Goal: Browse casually

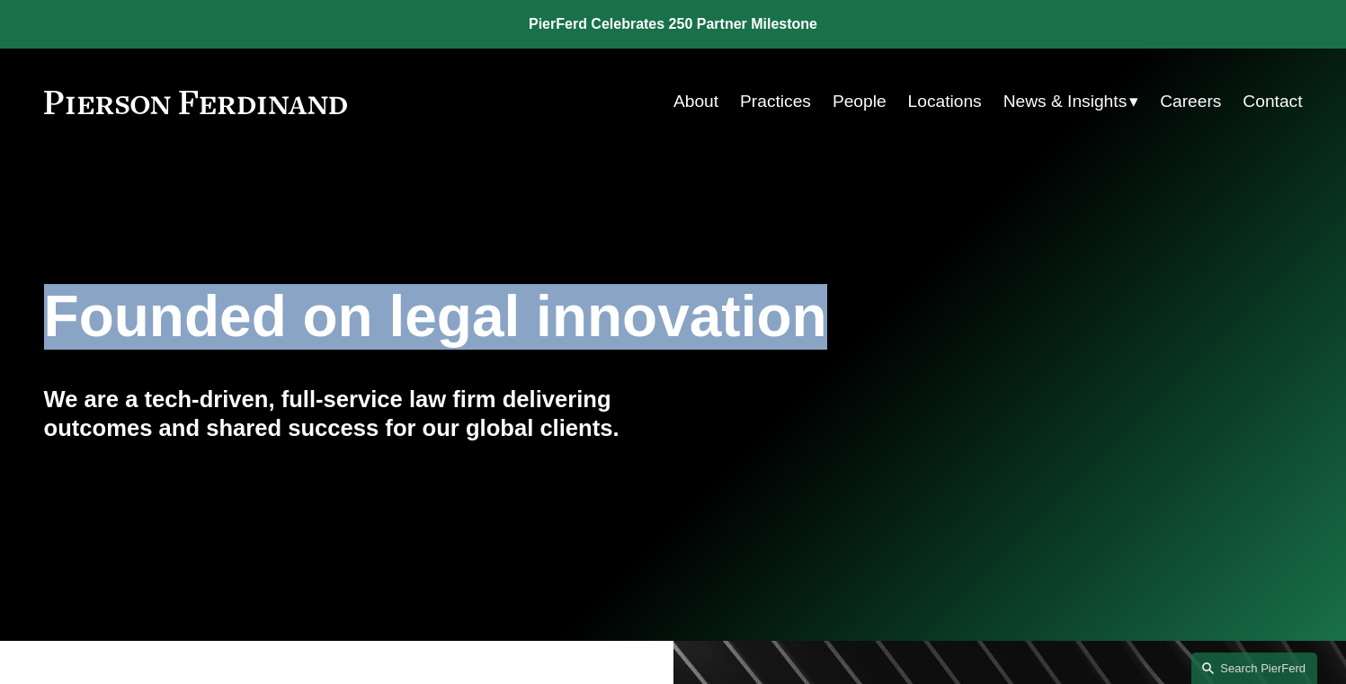
drag, startPoint x: 45, startPoint y: 317, endPoint x: 819, endPoint y: 308, distance: 774.1
click at [819, 308] on h1 "Founded on legal innovation" at bounding box center [568, 317] width 1049 height 66
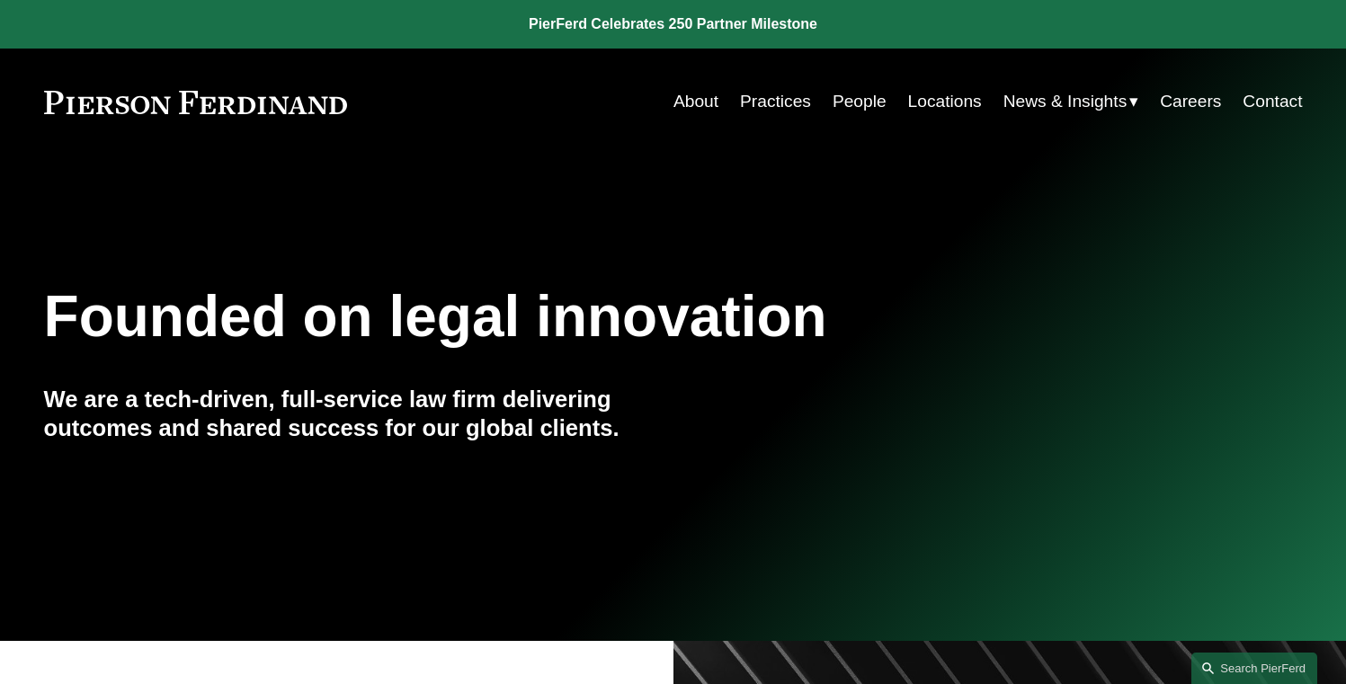
click at [807, 326] on h1 "Founded on legal innovation" at bounding box center [568, 317] width 1049 height 66
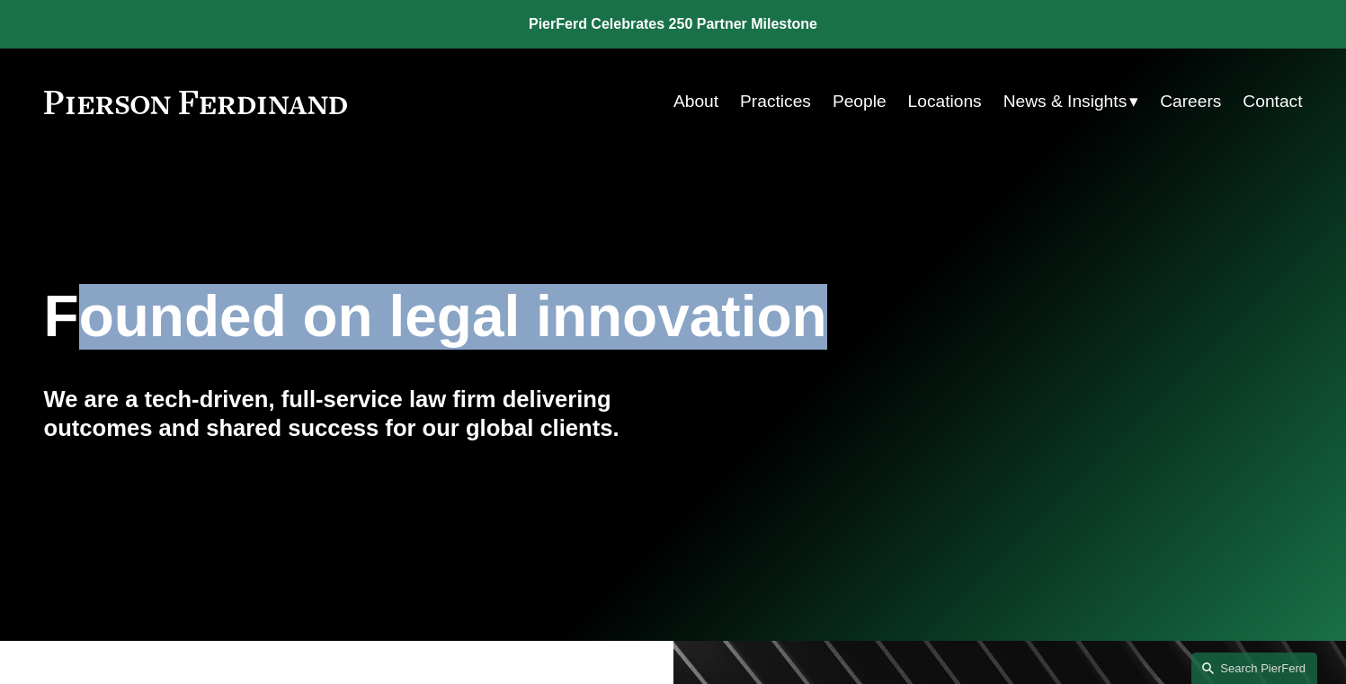
drag, startPoint x: 819, startPoint y: 327, endPoint x: 85, endPoint y: 307, distance: 734.8
click at [85, 307] on h1 "Founded on legal innovation" at bounding box center [568, 317] width 1049 height 66
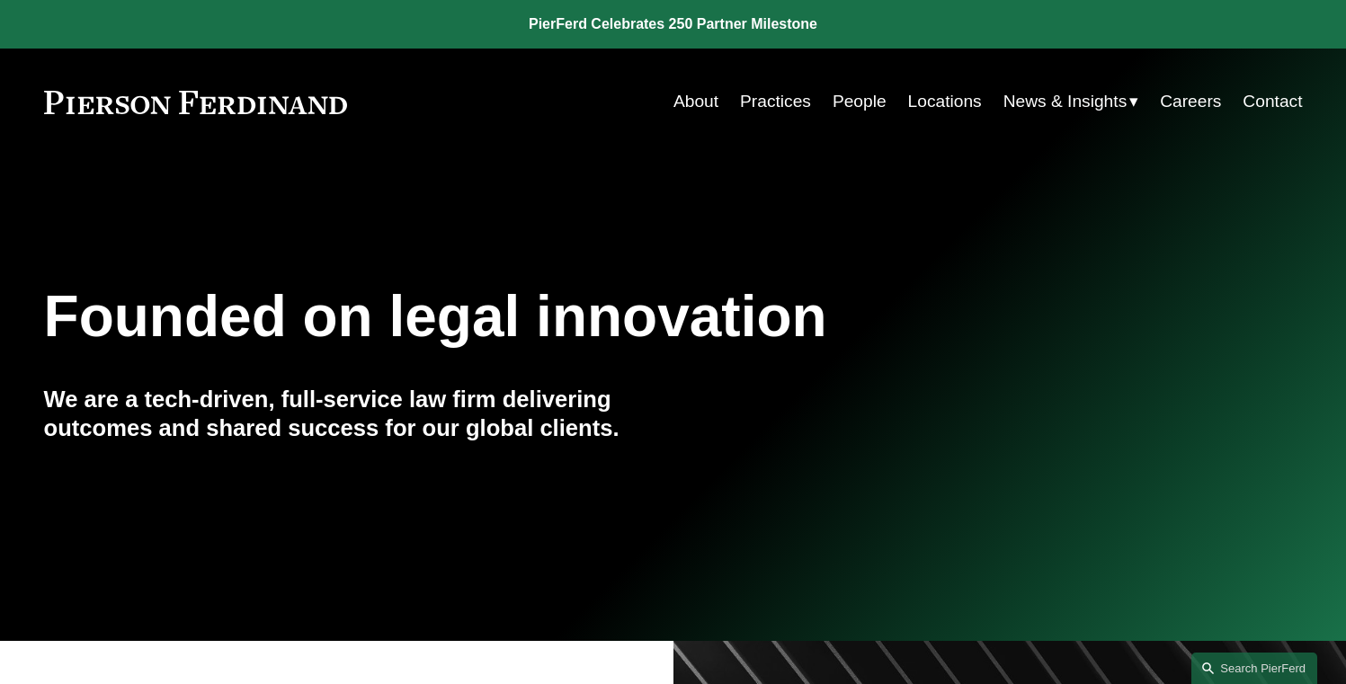
click at [99, 314] on h1 "Founded on legal innovation" at bounding box center [568, 317] width 1049 height 66
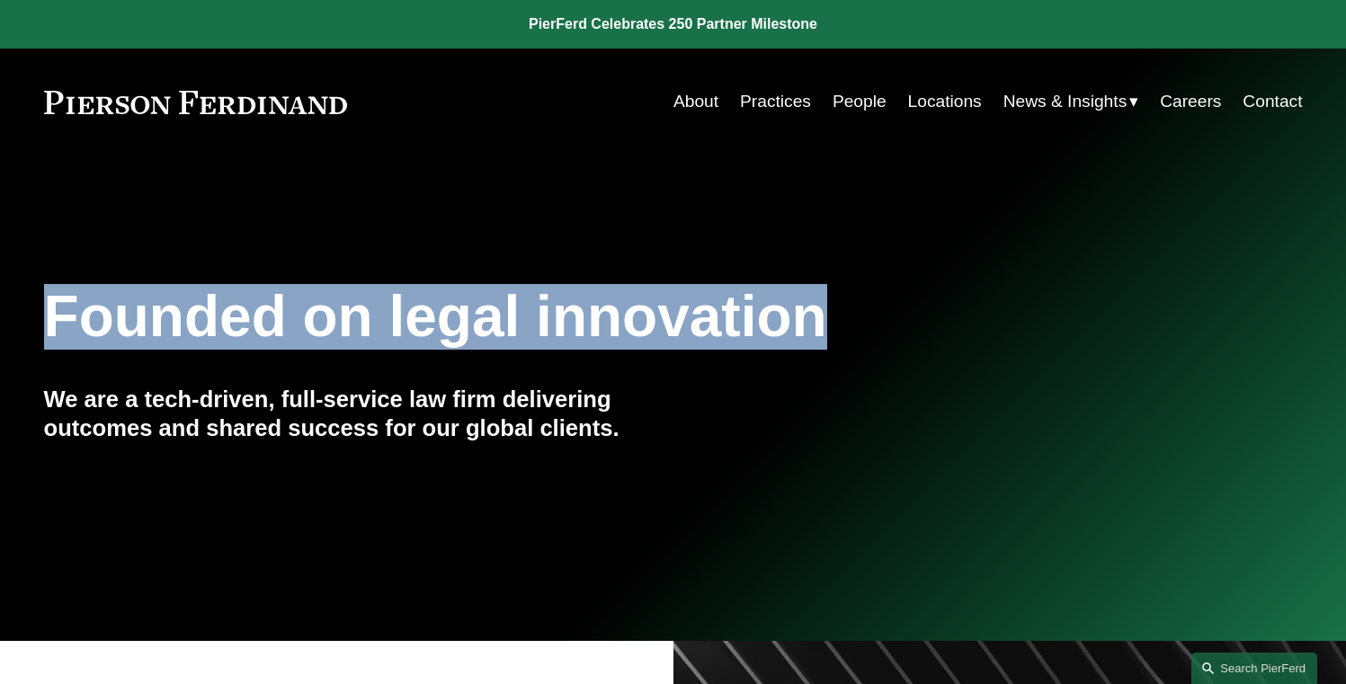
drag, startPoint x: 50, startPoint y: 315, endPoint x: 846, endPoint y: 311, distance: 795.7
click at [846, 311] on h1 "Founded on legal innovation" at bounding box center [568, 317] width 1049 height 66
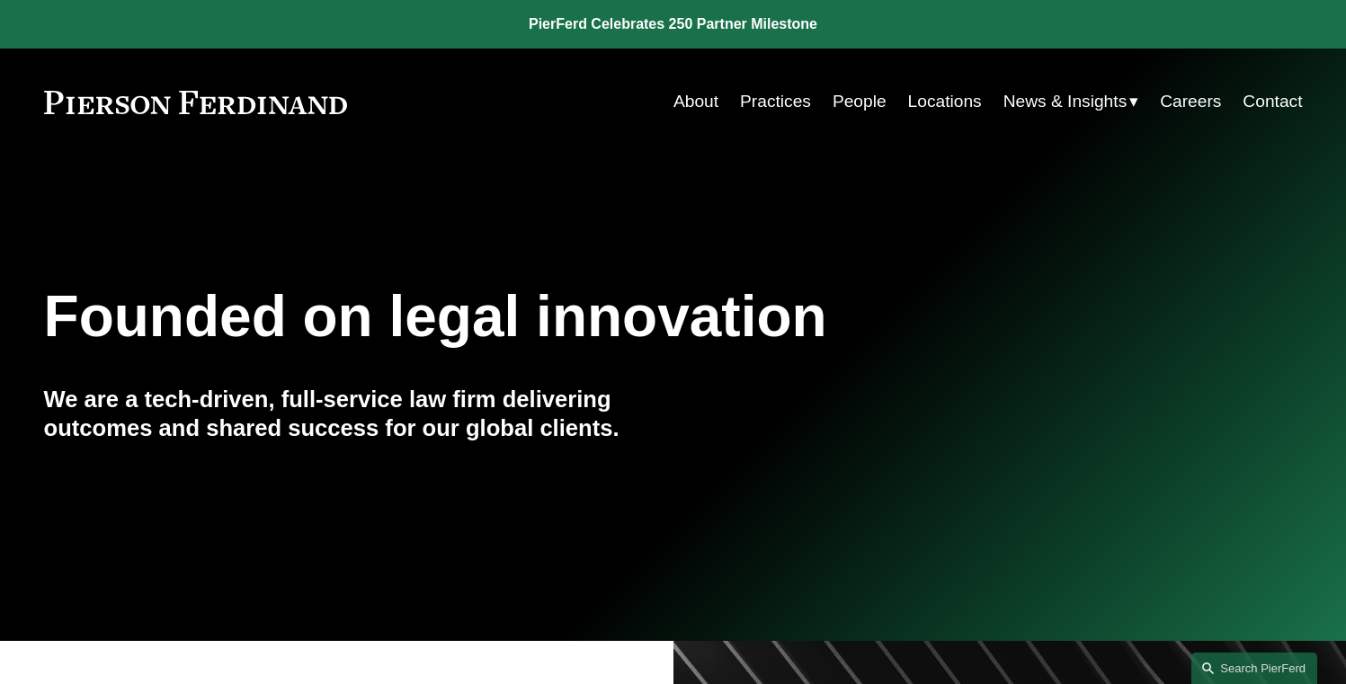
click at [828, 324] on h1 "Founded on legal innovation" at bounding box center [568, 317] width 1049 height 66
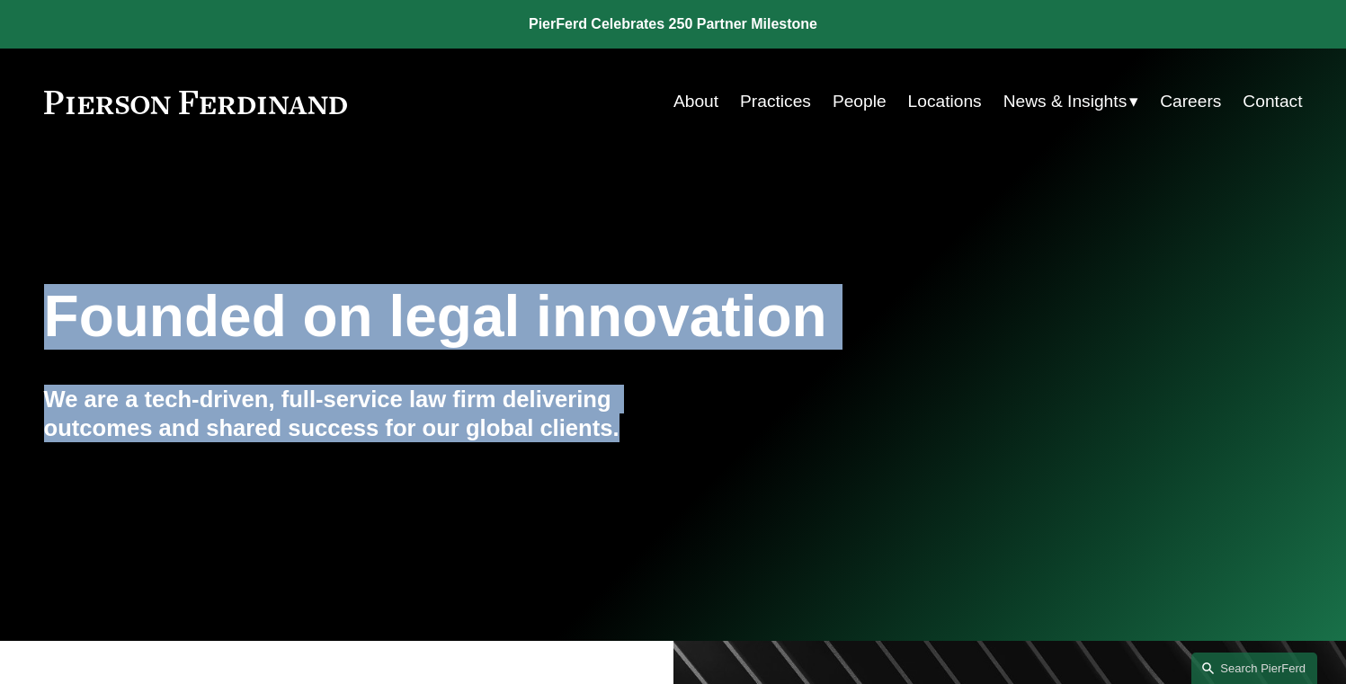
drag, startPoint x: 620, startPoint y: 433, endPoint x: 11, endPoint y: 252, distance: 636.0
click at [10, 249] on div "Founded on legal innovation We are a tech-driven, full-service law firm deliver…" at bounding box center [673, 398] width 1346 height 485
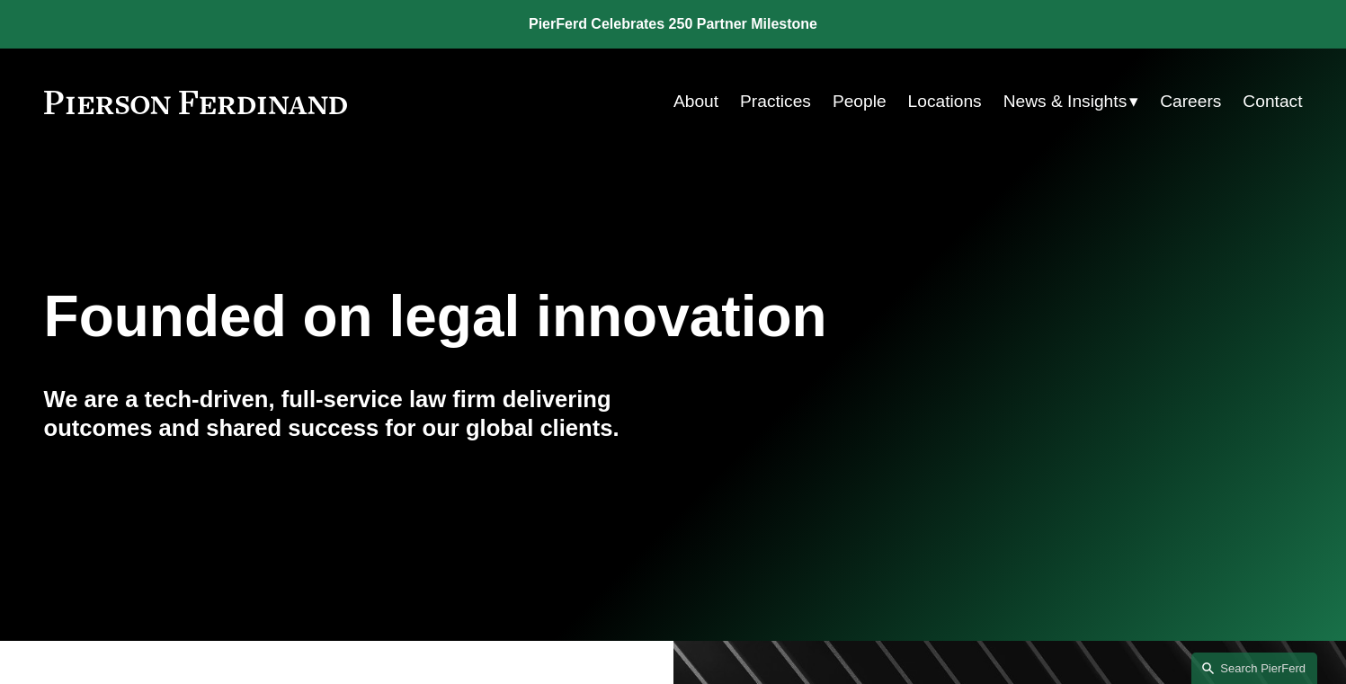
click at [109, 307] on h1 "Founded on legal innovation" at bounding box center [568, 317] width 1049 height 66
